Goal: Find specific page/section: Find specific page/section

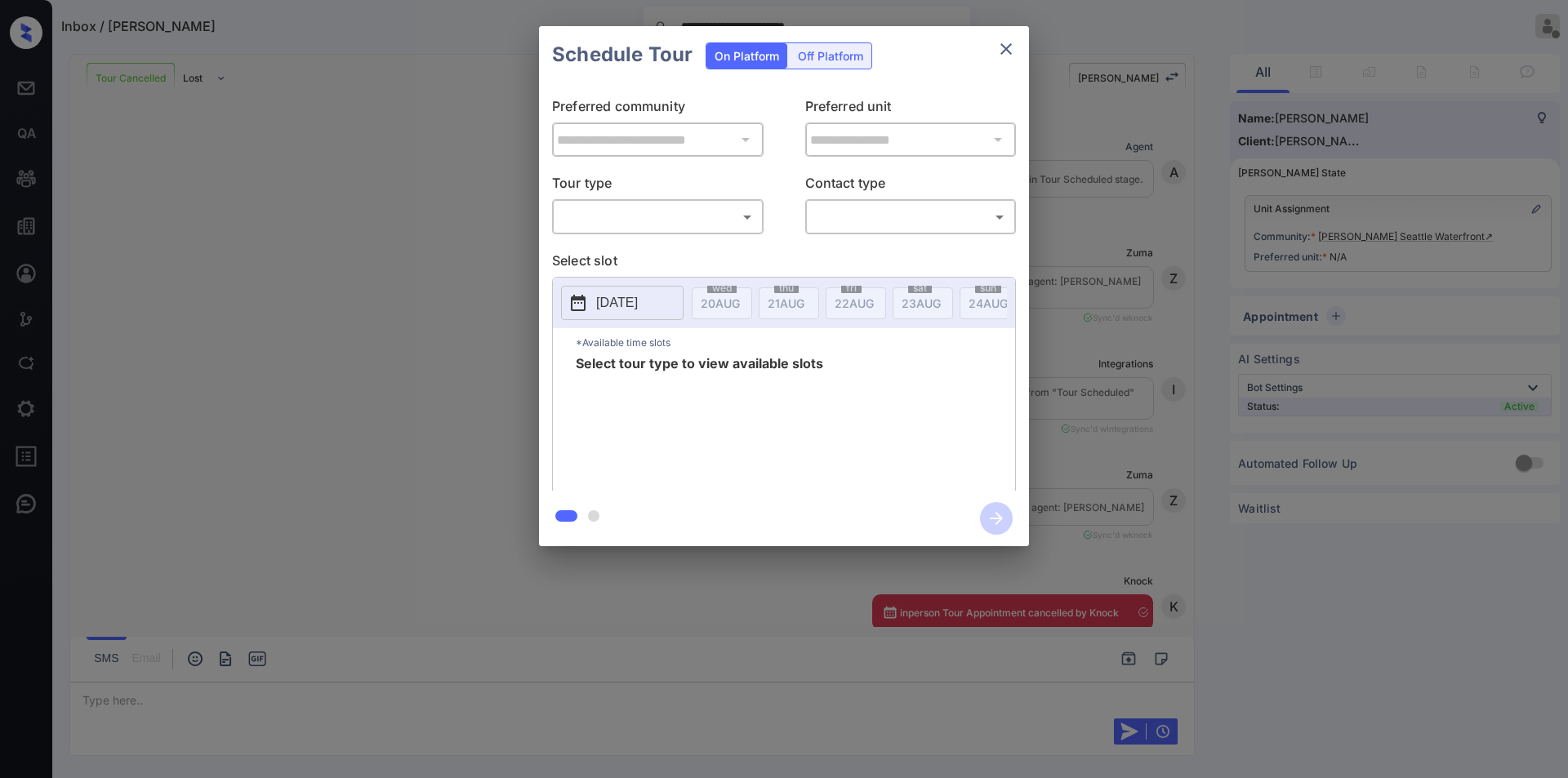
scroll to position [1090, 0]
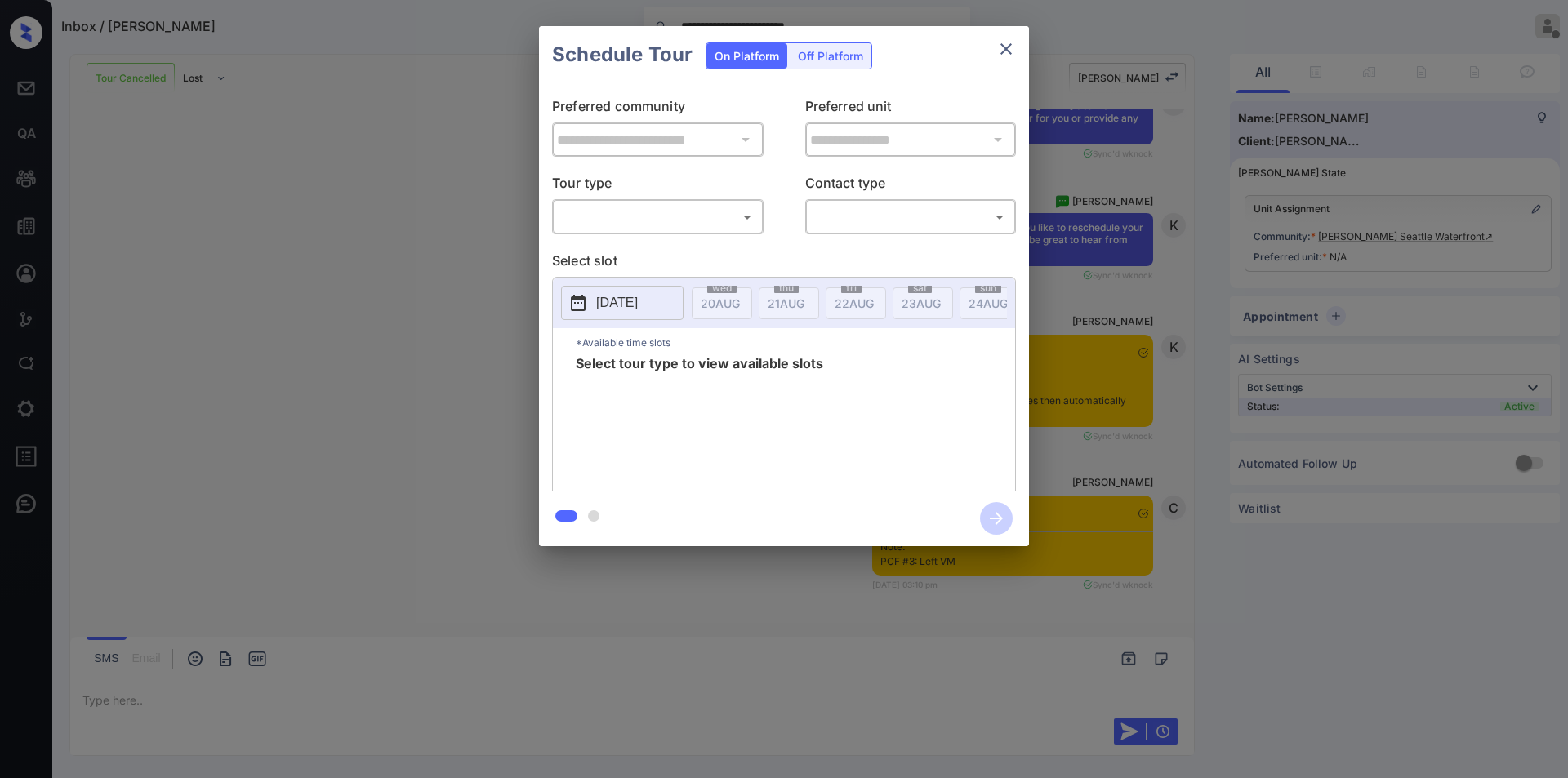
click at [1014, 46] on icon "close" at bounding box center [1006, 49] width 19 height 19
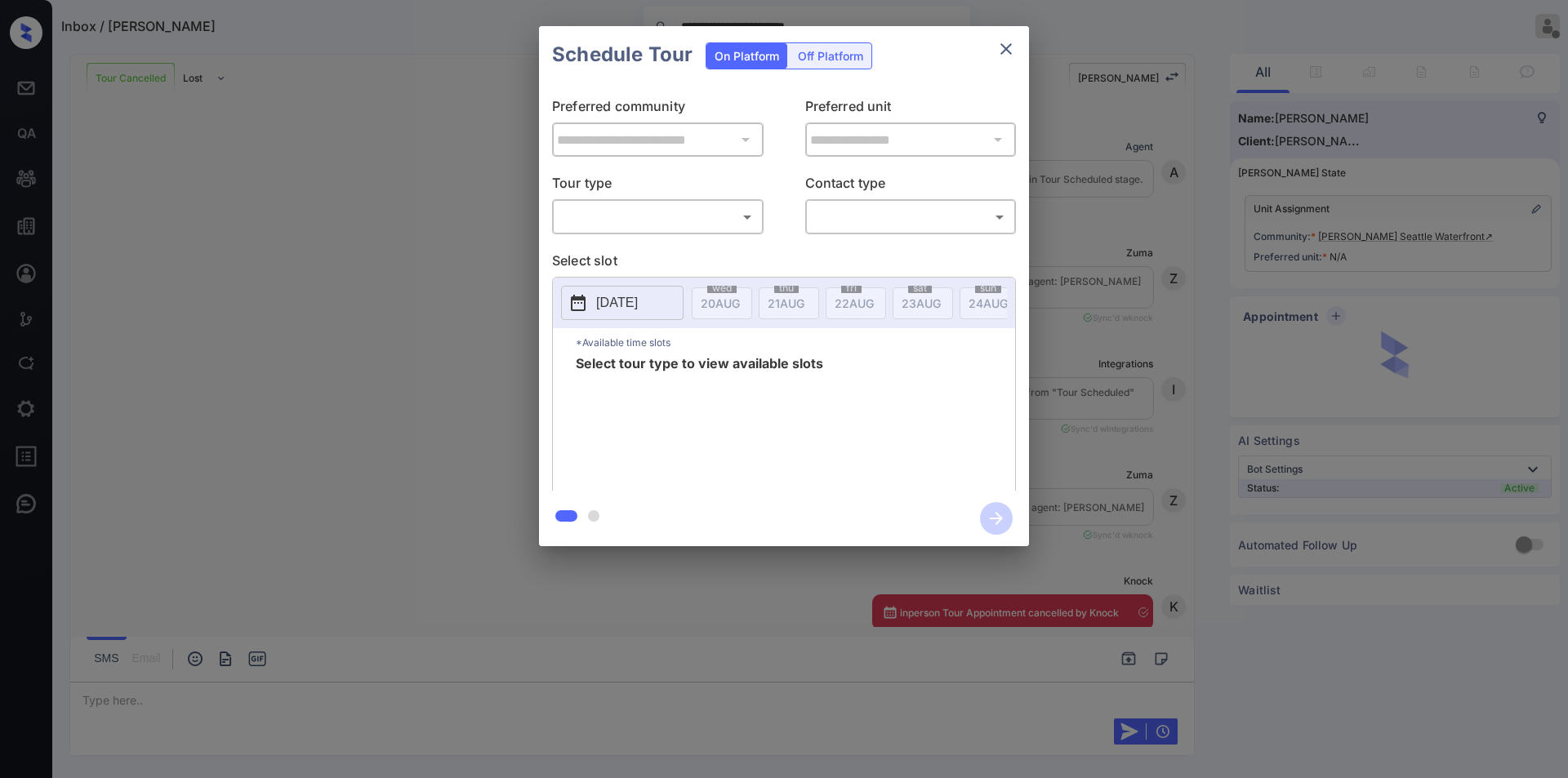
scroll to position [1090, 0]
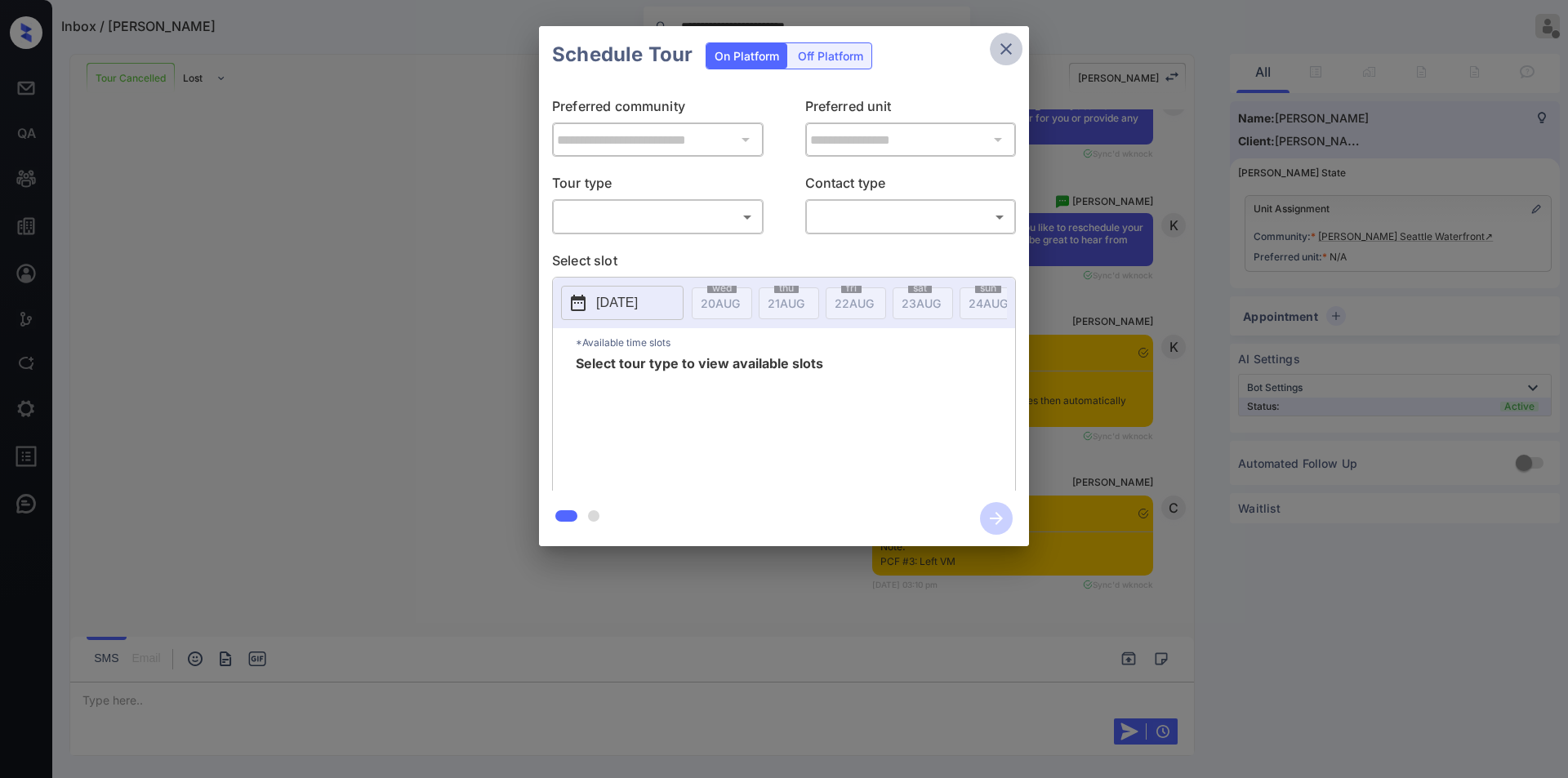
click at [1015, 55] on icon "close" at bounding box center [1006, 49] width 19 height 19
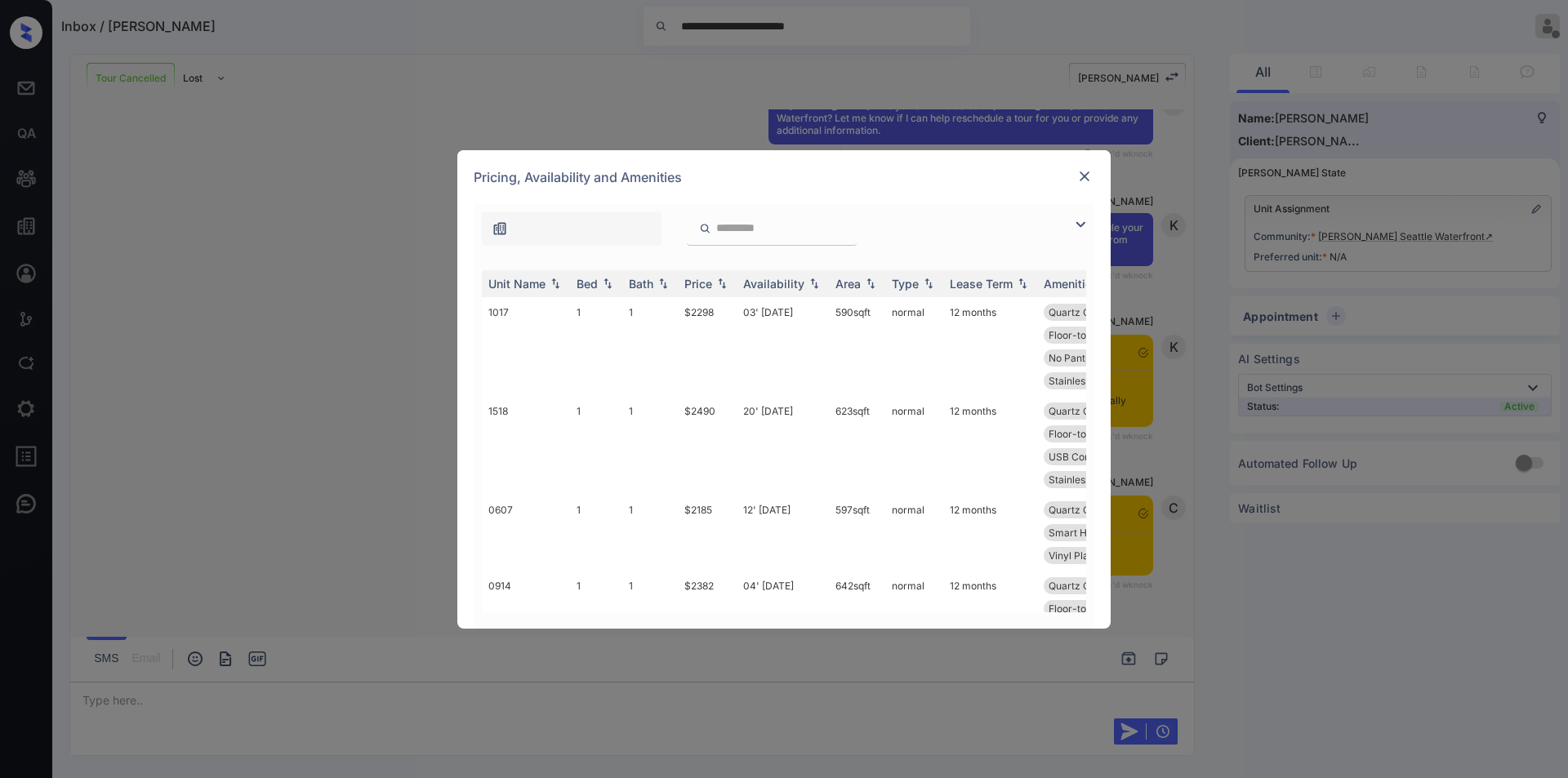
click at [1084, 176] on img at bounding box center [1084, 176] width 16 height 16
